Goal: Information Seeking & Learning: Learn about a topic

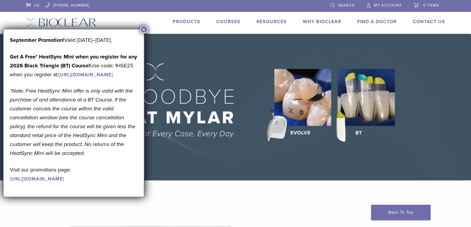
click at [143, 30] on button "×" at bounding box center [144, 30] width 8 height 8
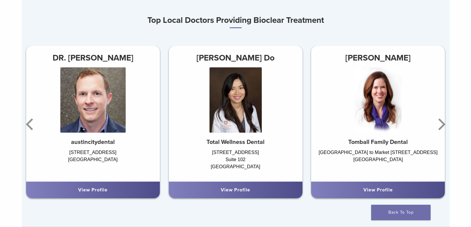
scroll to position [357, 0]
click at [444, 125] on icon "Next" at bounding box center [441, 124] width 7 height 12
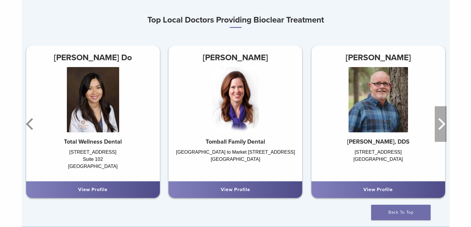
click at [444, 125] on icon "Next" at bounding box center [441, 124] width 7 height 12
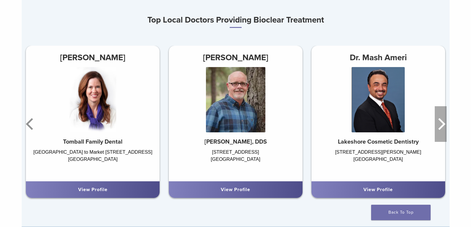
click at [444, 125] on icon "Next" at bounding box center [441, 124] width 7 height 12
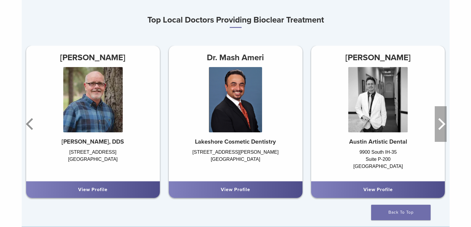
click at [444, 125] on icon "Next" at bounding box center [441, 124] width 7 height 12
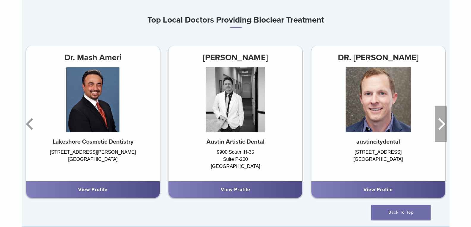
click at [444, 125] on icon "Next" at bounding box center [441, 124] width 7 height 12
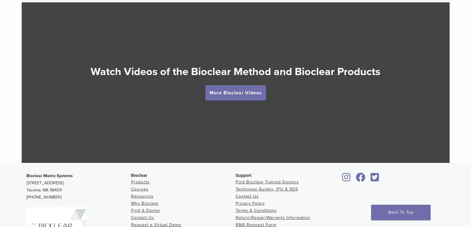
scroll to position [1070, 0]
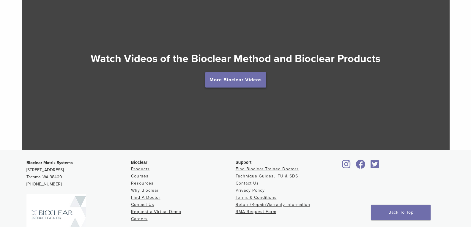
click at [245, 83] on link "More Bioclear Videos" at bounding box center [235, 79] width 61 height 15
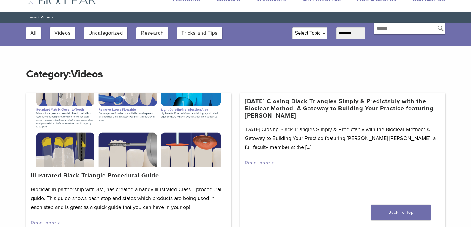
scroll to position [59, 0]
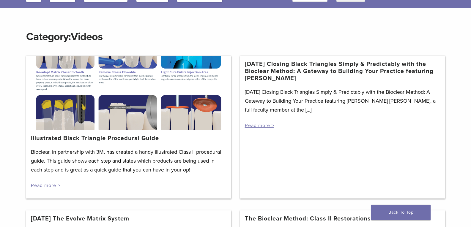
click at [48, 185] on link "Read more >" at bounding box center [45, 186] width 29 height 6
click at [262, 125] on link "Read more >" at bounding box center [259, 126] width 29 height 6
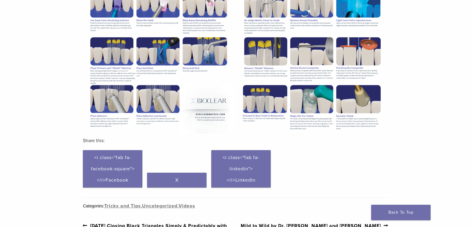
scroll to position [268, 0]
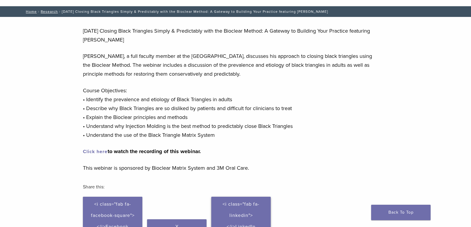
scroll to position [89, 0]
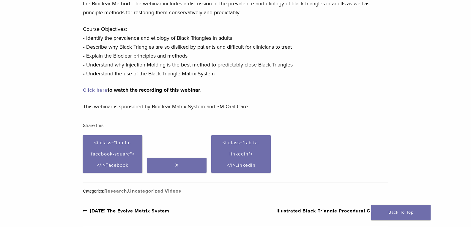
click at [98, 90] on link "Click here" at bounding box center [95, 90] width 25 height 6
